Goal: Task Accomplishment & Management: Manage account settings

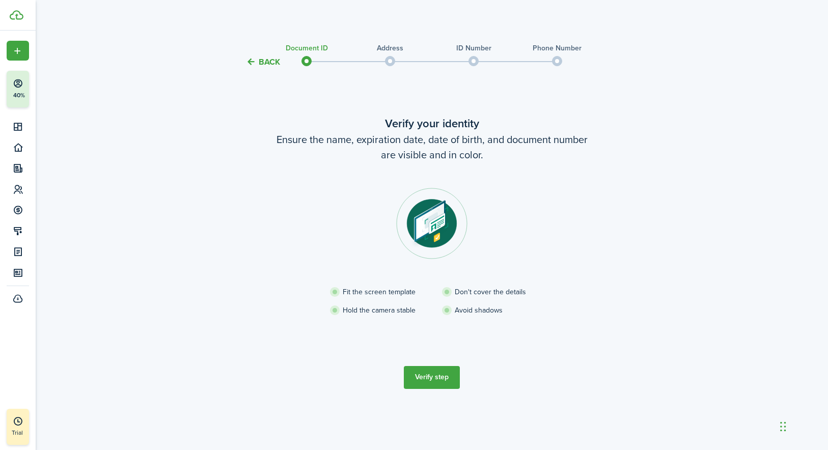
click at [442, 380] on button "Verify step" at bounding box center [432, 377] width 56 height 23
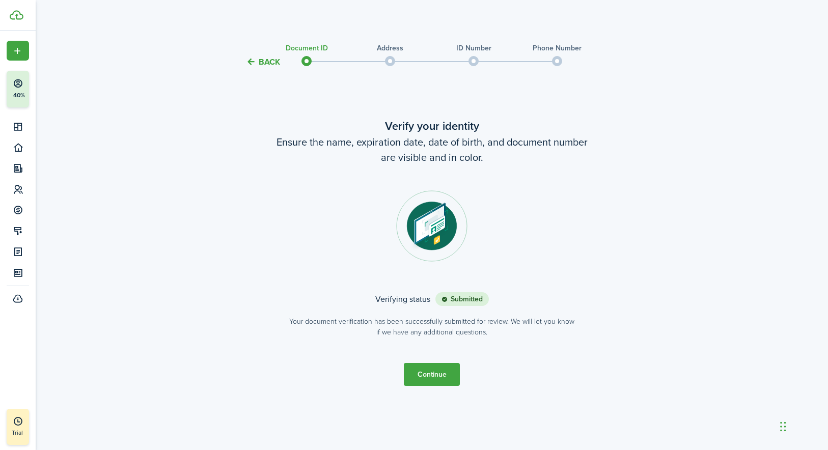
click at [435, 376] on button "Continue" at bounding box center [432, 374] width 56 height 23
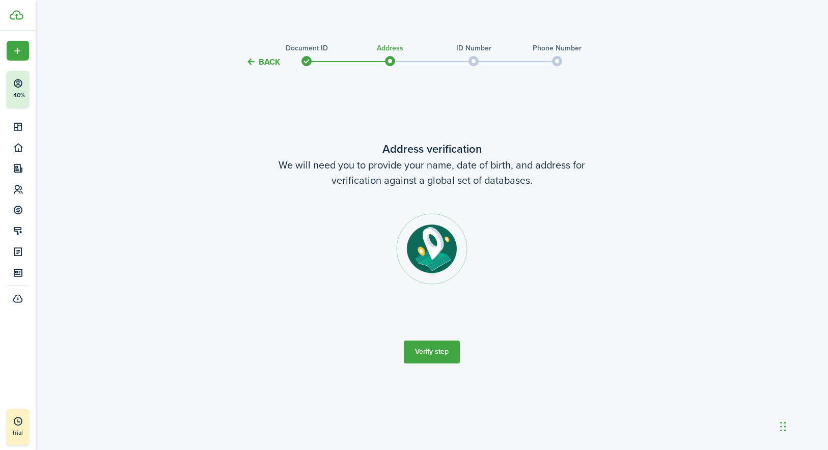
click at [435, 349] on button "Verify step" at bounding box center [432, 352] width 56 height 23
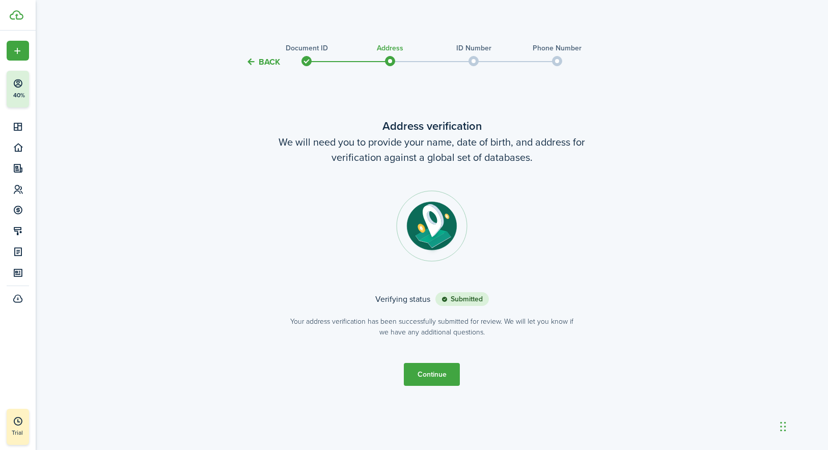
click at [428, 372] on button "Continue" at bounding box center [432, 374] width 56 height 23
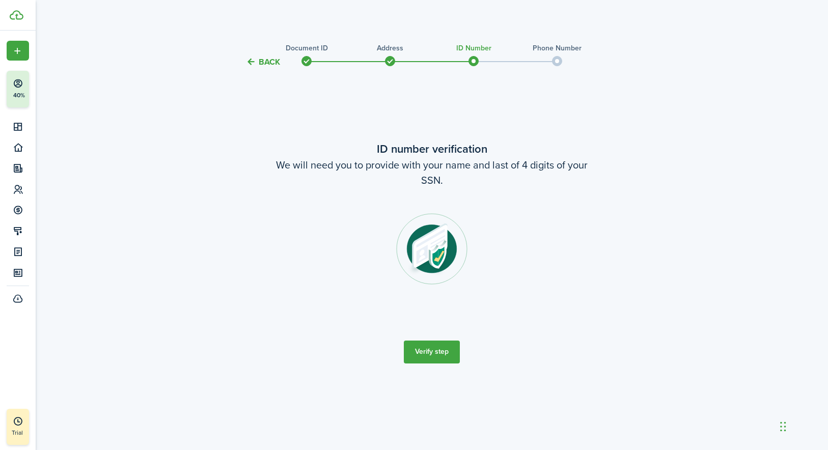
click at [439, 352] on button "Verify step" at bounding box center [432, 352] width 56 height 23
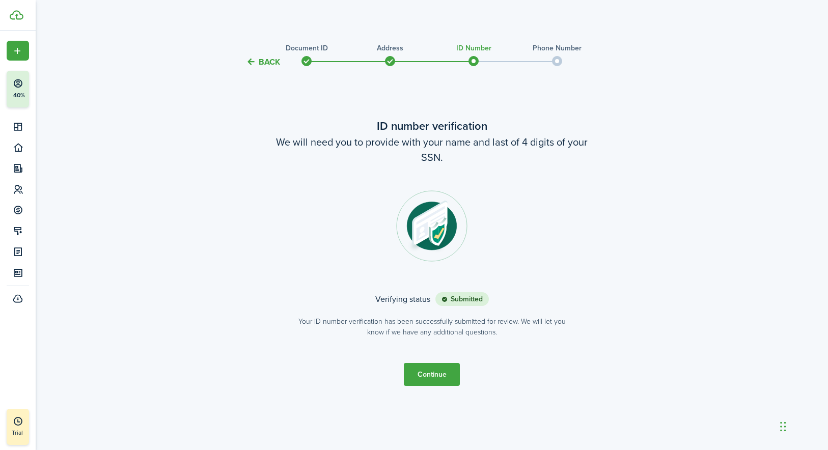
click at [438, 374] on button "Continue" at bounding box center [432, 374] width 56 height 23
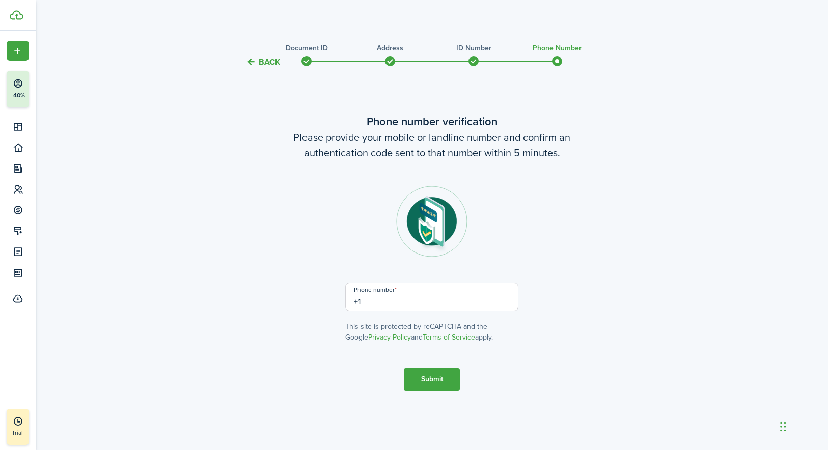
click at [355, 302] on input "+1" at bounding box center [431, 297] width 173 height 29
click at [368, 301] on input "[PHONE_NUMBER]" at bounding box center [431, 297] width 173 height 29
type input "[PHONE_NUMBER]"
click at [433, 379] on button "Submit" at bounding box center [432, 379] width 56 height 23
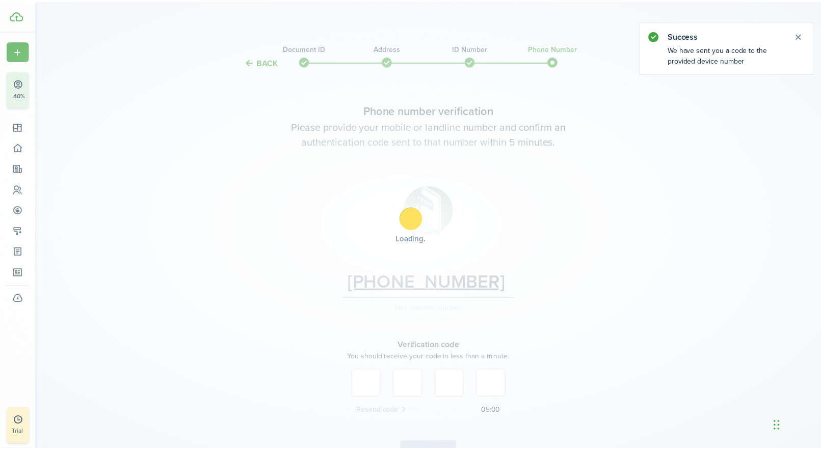
scroll to position [64, 0]
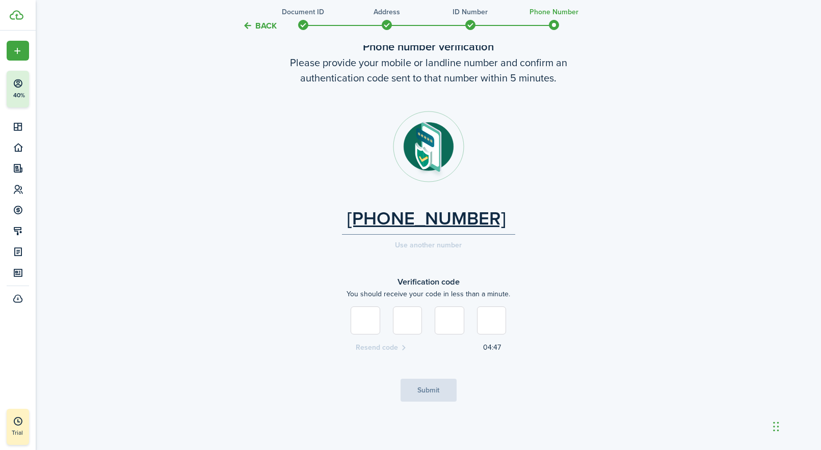
type input "8"
type input "2"
type input "8"
click at [433, 391] on button "Submit" at bounding box center [428, 390] width 56 height 23
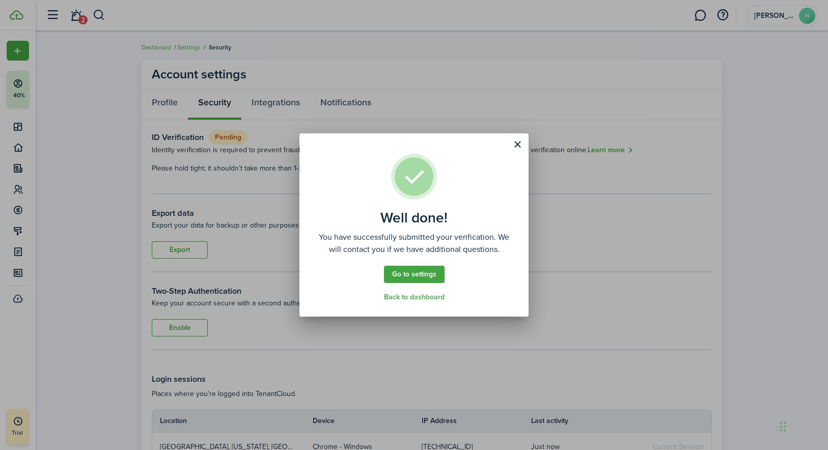
click at [415, 297] on link "Back to dashboard" at bounding box center [414, 297] width 61 height 8
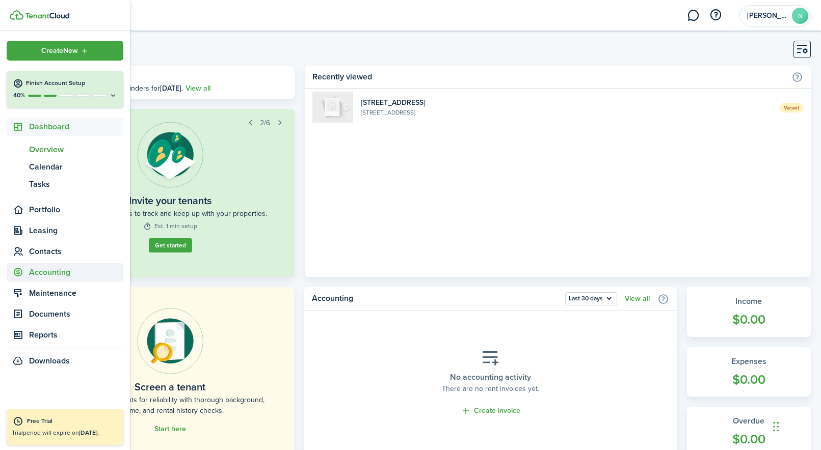
click at [50, 274] on span "Accounting" at bounding box center [76, 272] width 94 height 12
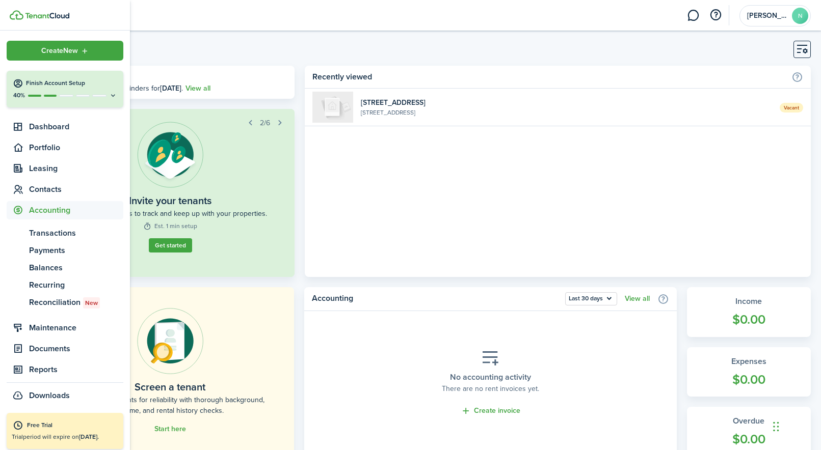
click at [35, 210] on span "Accounting" at bounding box center [76, 210] width 94 height 12
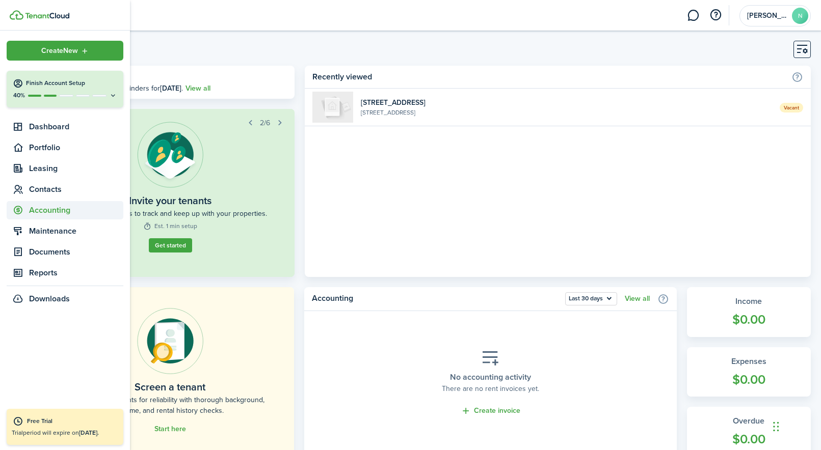
click at [35, 210] on span "Accounting" at bounding box center [76, 210] width 94 height 12
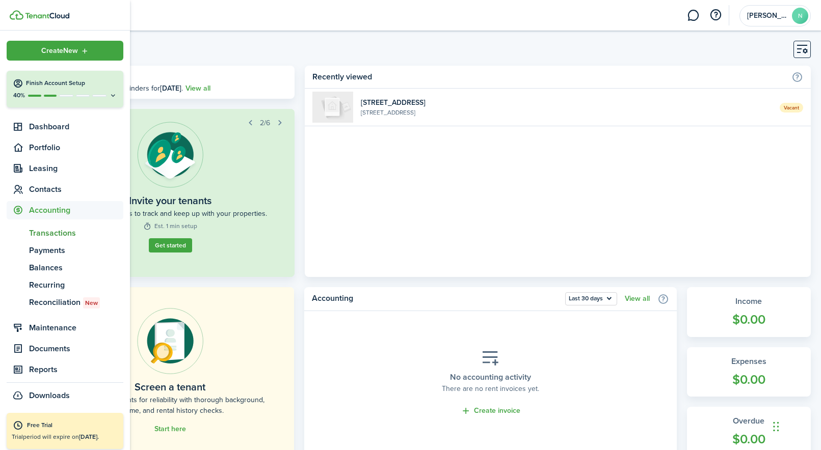
click at [44, 234] on span "Transactions" at bounding box center [76, 233] width 94 height 12
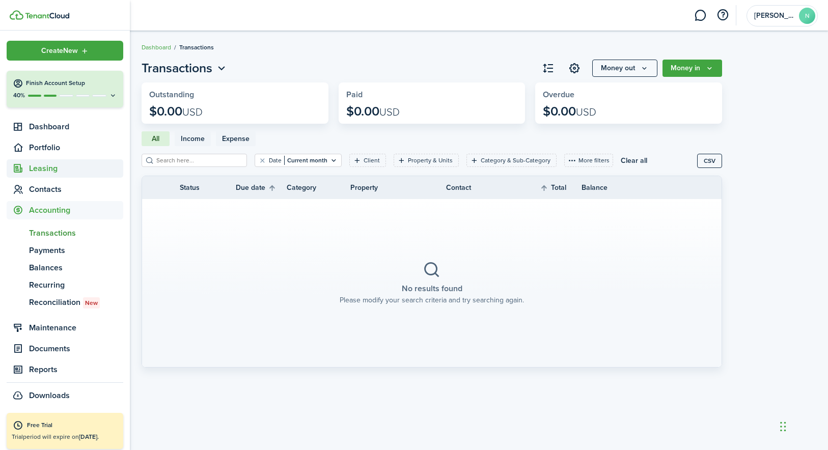
click at [49, 170] on span "Leasing" at bounding box center [76, 169] width 94 height 12
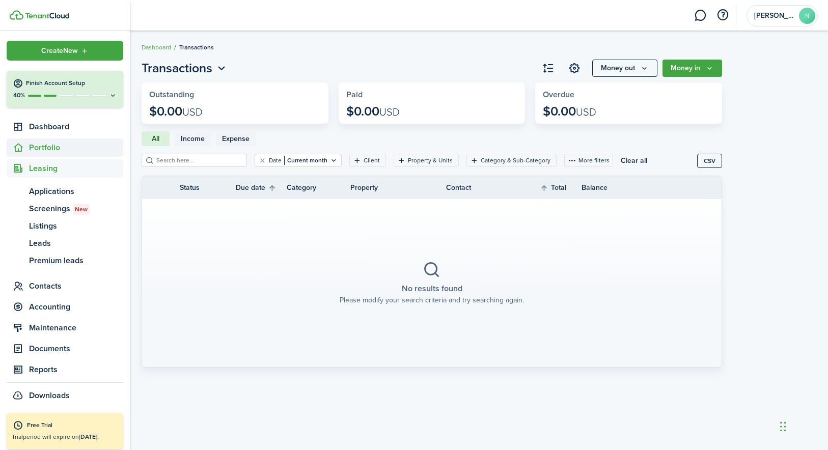
click at [49, 148] on span "Portfolio" at bounding box center [76, 148] width 94 height 12
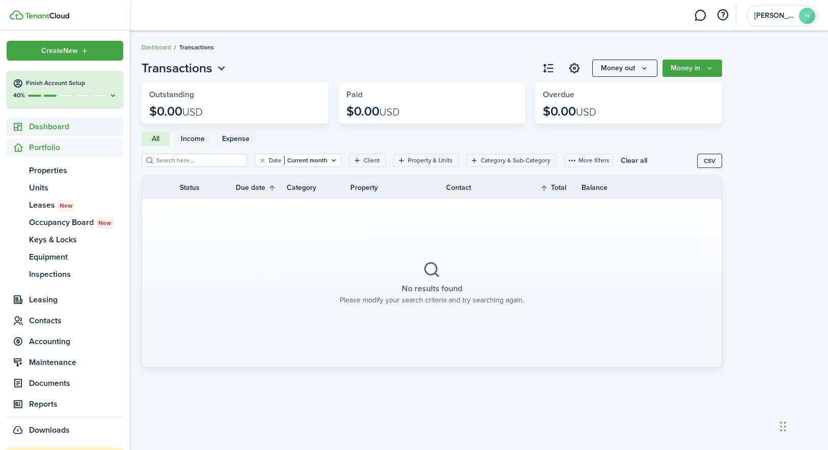
click at [57, 127] on span "Dashboard" at bounding box center [76, 127] width 94 height 12
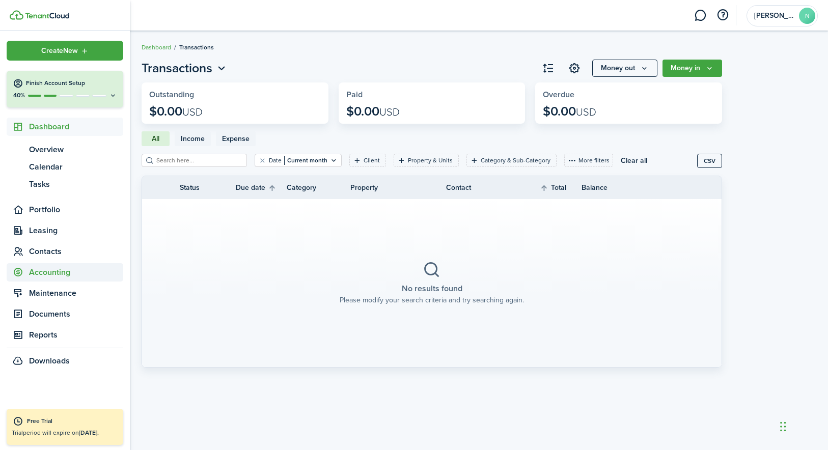
click at [64, 272] on span "Accounting" at bounding box center [76, 272] width 94 height 12
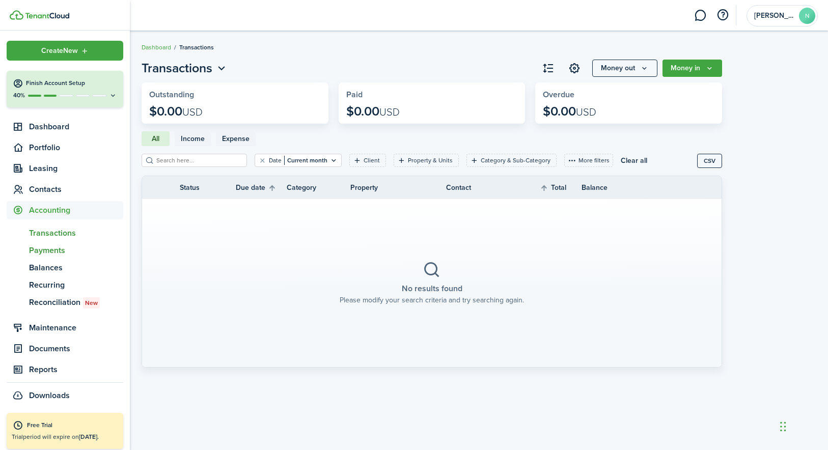
click at [47, 251] on span "Payments" at bounding box center [76, 251] width 94 height 12
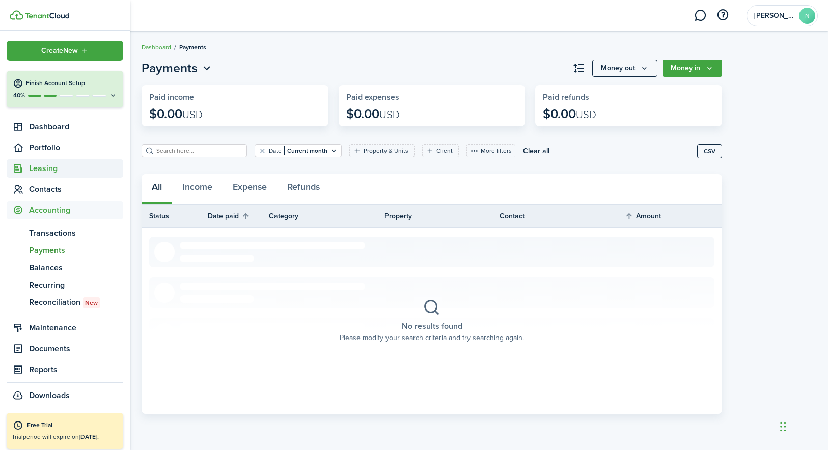
click at [41, 171] on span "Leasing" at bounding box center [76, 169] width 94 height 12
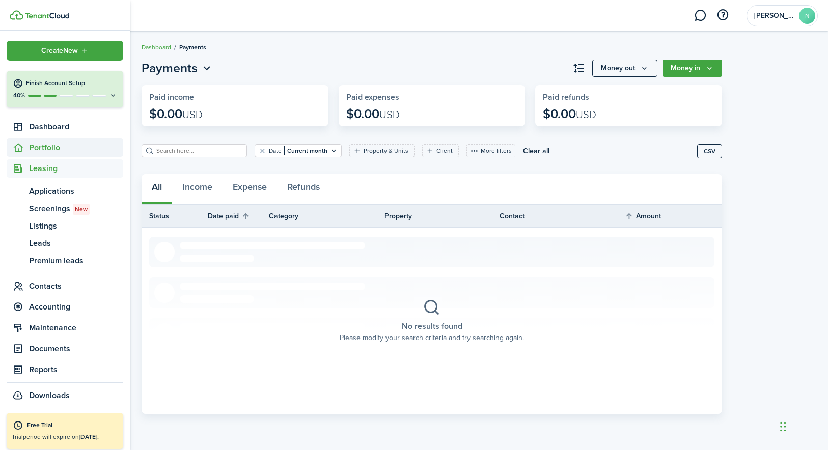
click at [50, 150] on span "Portfolio" at bounding box center [76, 148] width 94 height 12
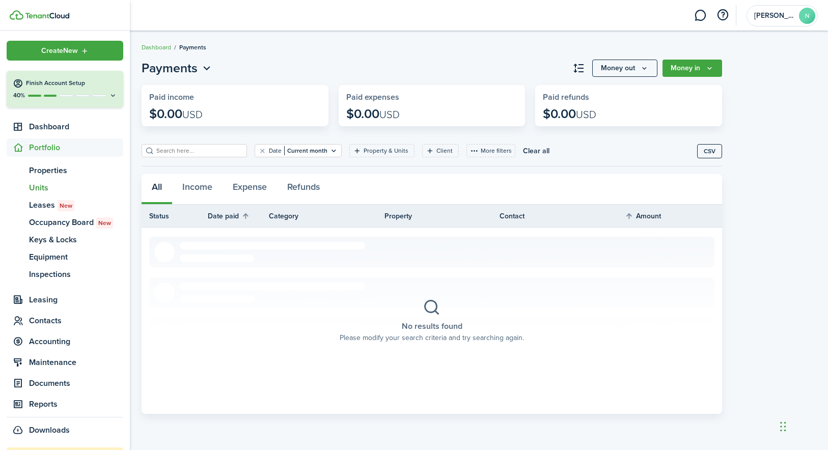
click at [41, 186] on span "Units" at bounding box center [76, 188] width 94 height 12
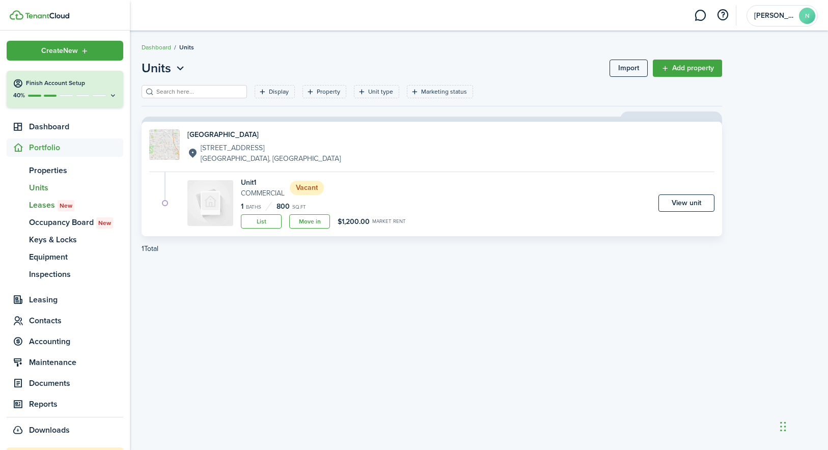
click at [39, 206] on span "Leases New" at bounding box center [76, 205] width 94 height 12
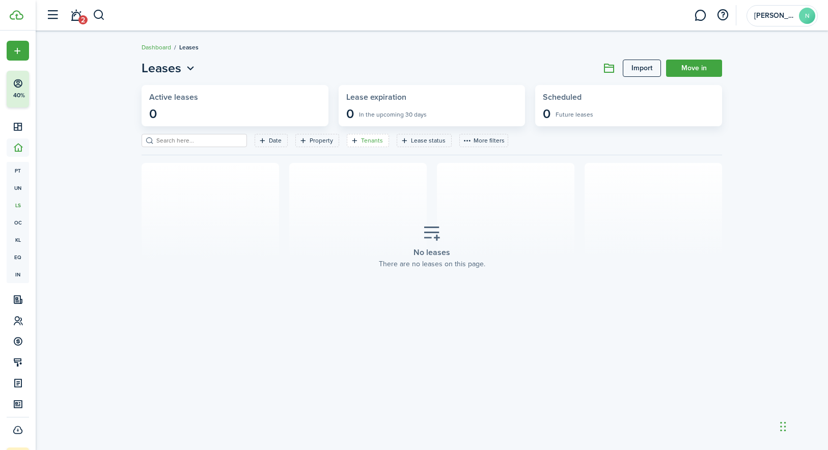
click at [361, 141] on filter-tag-label "Tenants" at bounding box center [372, 140] width 22 height 9
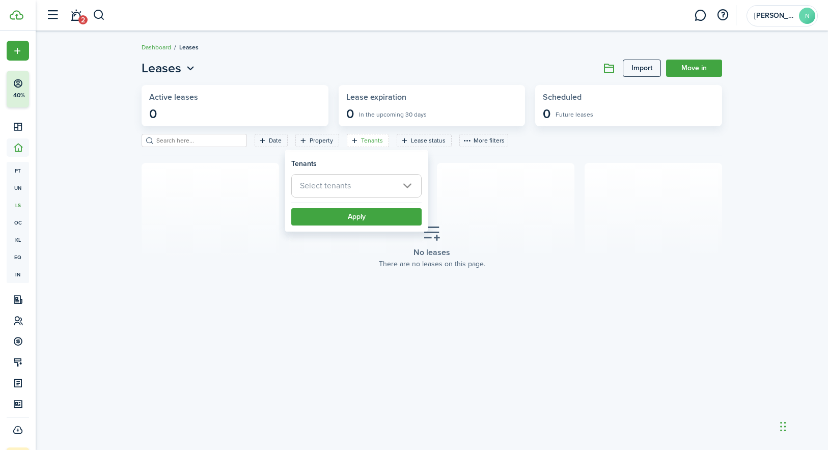
click at [627, 191] on section "No leases There are no leases on this page." at bounding box center [432, 247] width 581 height 168
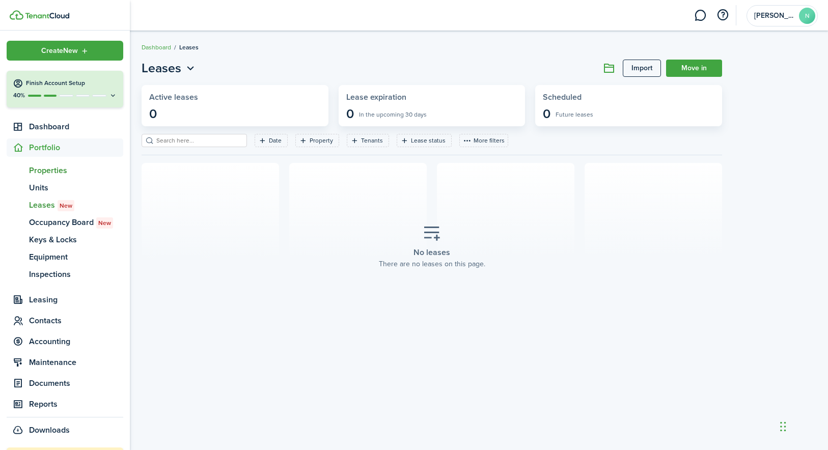
click at [56, 172] on span "Properties" at bounding box center [76, 171] width 94 height 12
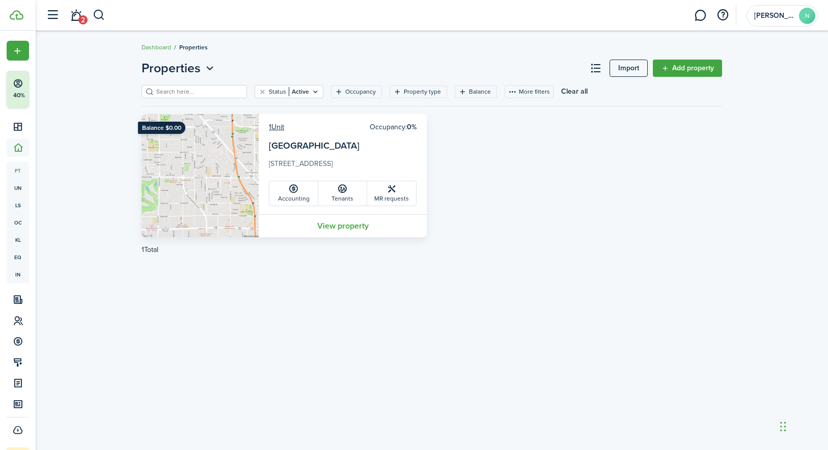
click at [353, 224] on link "View property" at bounding box center [343, 226] width 168 height 23
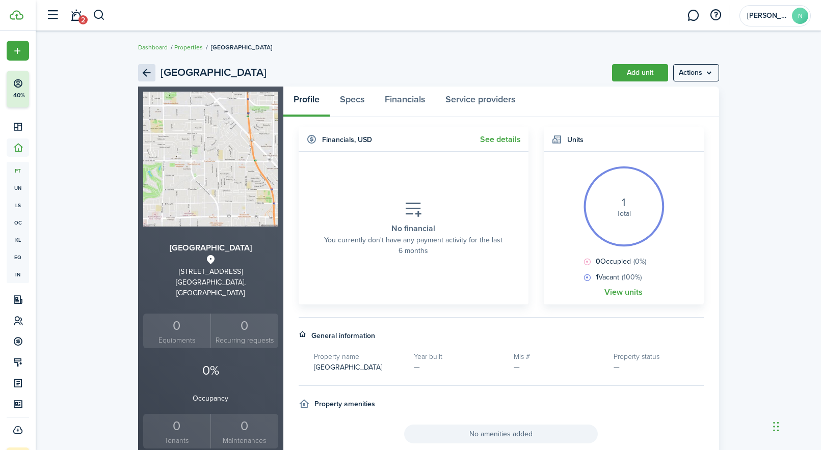
click at [146, 70] on link "Back" at bounding box center [146, 72] width 17 height 17
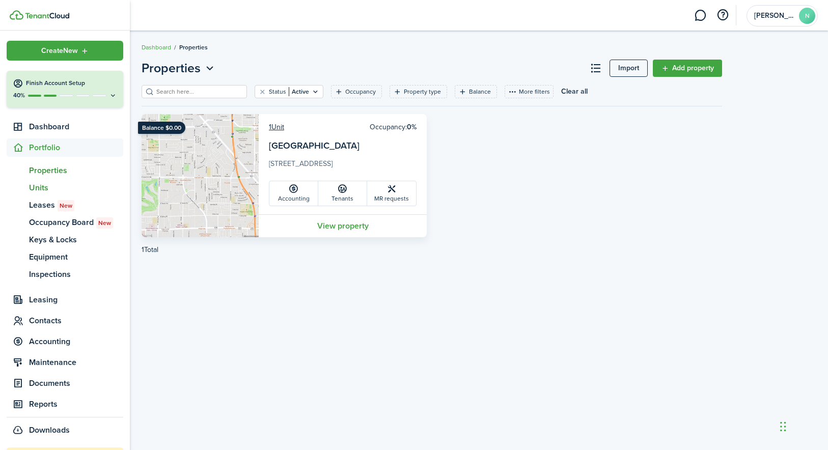
click at [37, 188] on span "Units" at bounding box center [76, 188] width 94 height 12
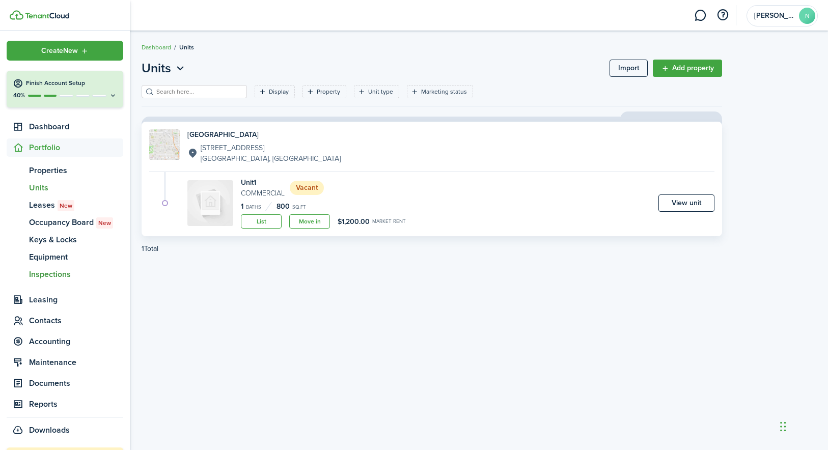
click at [53, 277] on span "Inspections" at bounding box center [76, 275] width 94 height 12
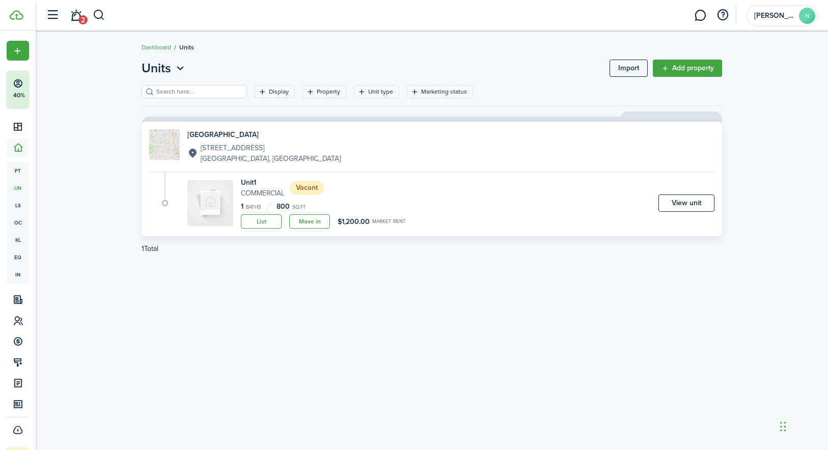
click at [349, 313] on div "Units Import Add property Display Property Unit type Marketing status Save filt…" at bounding box center [432, 240] width 591 height 363
